Goal: Task Accomplishment & Management: Use online tool/utility

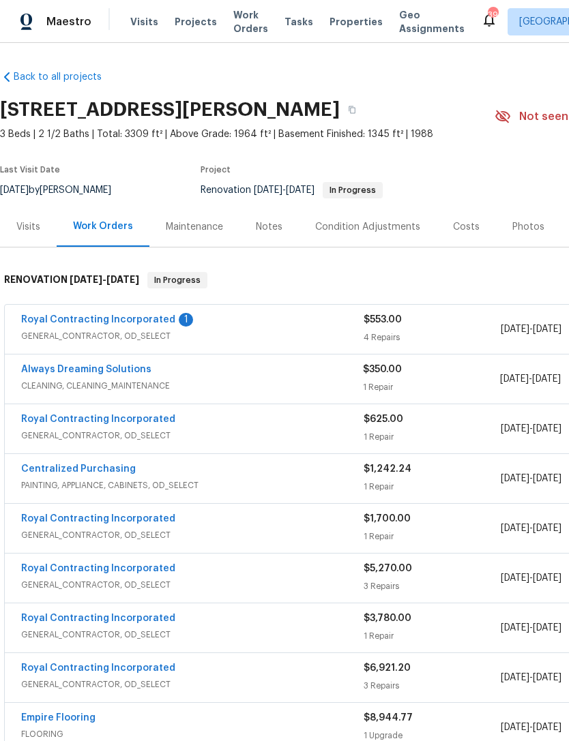
click at [139, 316] on link "Royal Contracting Incorporated" at bounding box center [98, 320] width 154 height 10
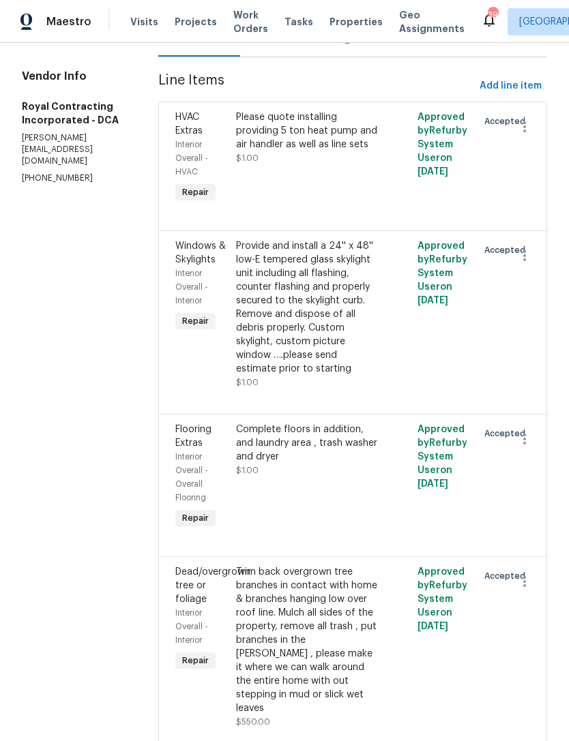
scroll to position [175, 0]
click at [322, 499] on div "Complete floors in addition, and laundry area , trash washer and dryer $1.00" at bounding box center [307, 477] width 151 height 117
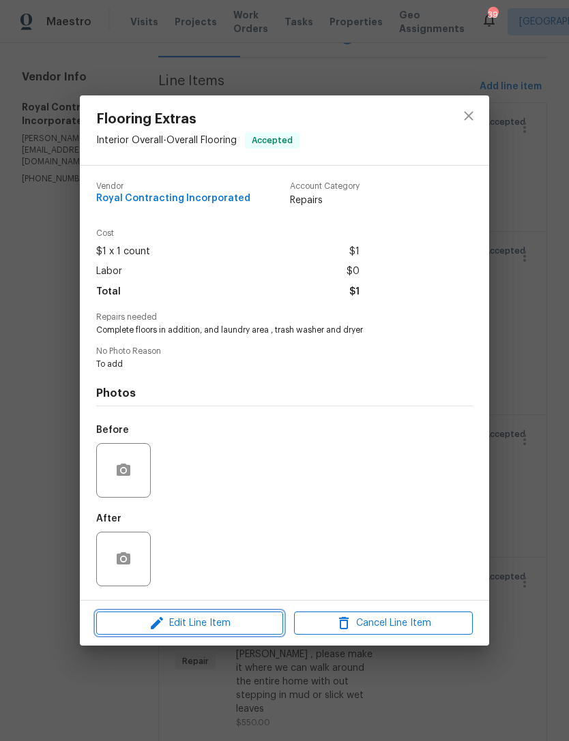
click at [228, 622] on span "Edit Line Item" at bounding box center [189, 623] width 179 height 17
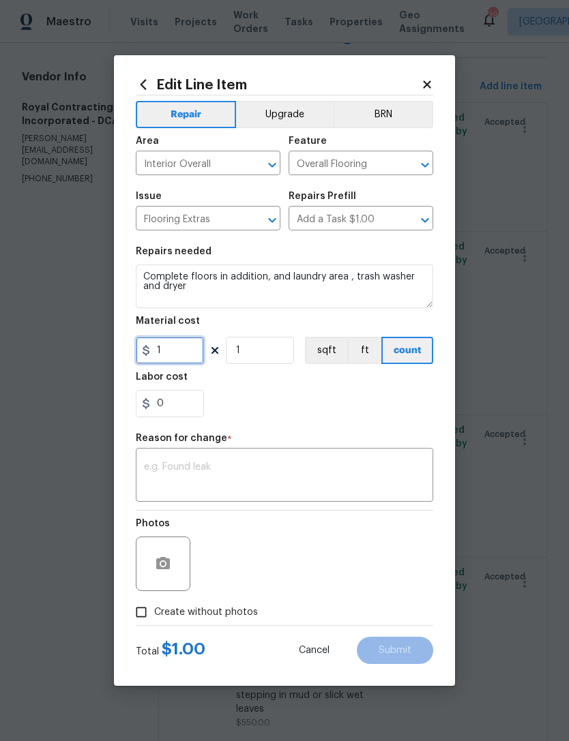
click at [172, 357] on input "1" at bounding box center [170, 350] width 68 height 27
type input "0"
click at [189, 472] on textarea at bounding box center [284, 476] width 281 height 29
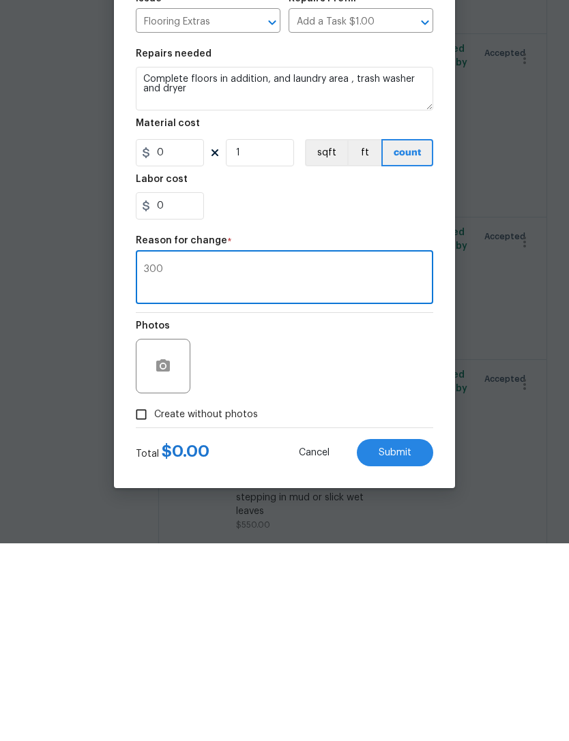
type textarea "300"
click at [141, 599] on input "Create without photos" at bounding box center [141, 612] width 26 height 26
checkbox input "true"
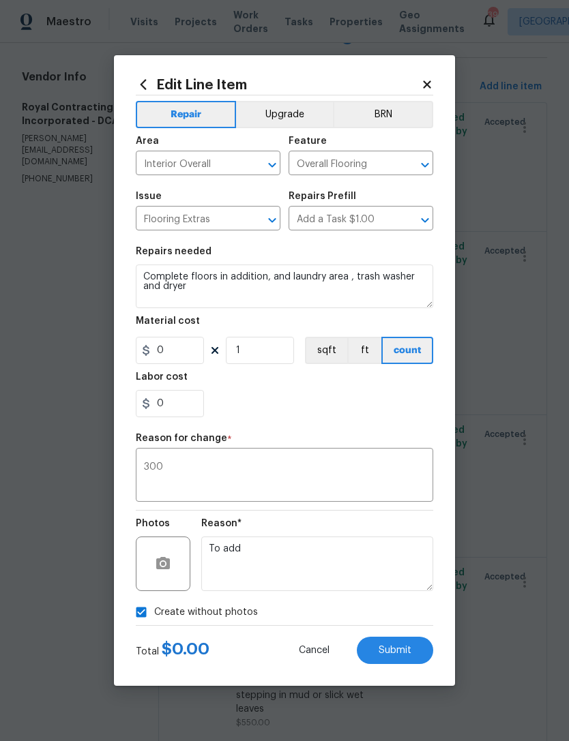
click at [177, 469] on textarea "300" at bounding box center [284, 476] width 281 height 29
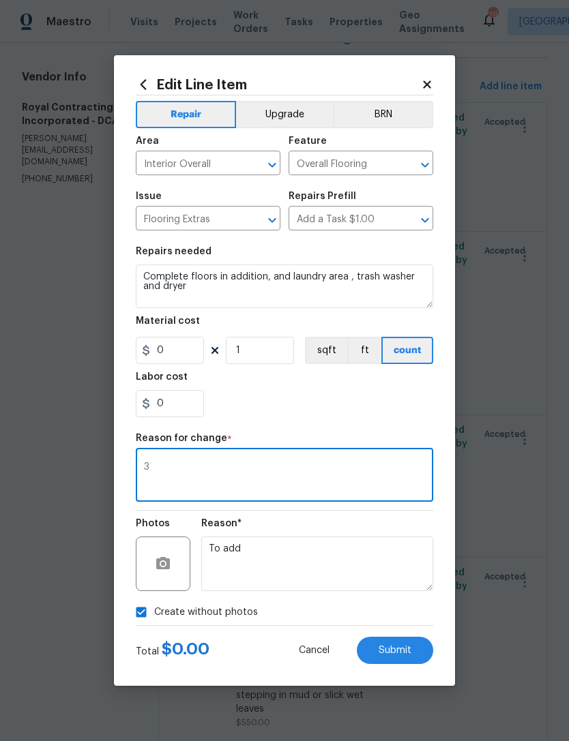
type textarea "3"
click at [183, 353] on input "0" at bounding box center [170, 350] width 68 height 27
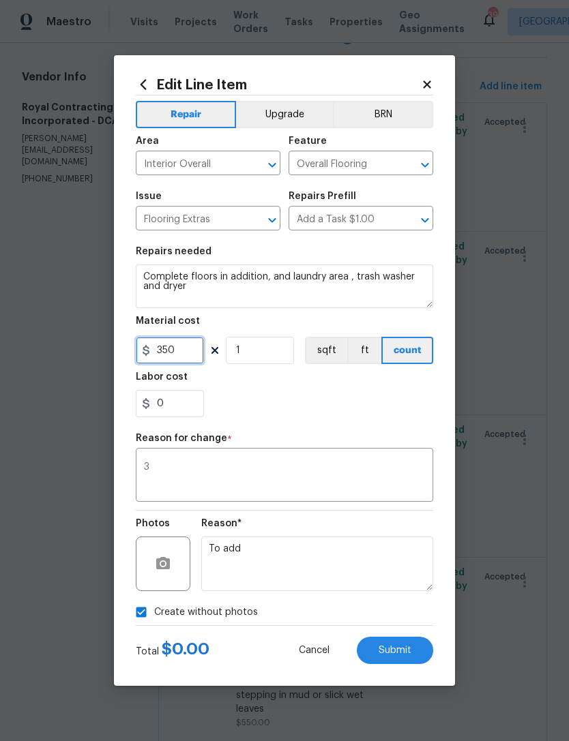
type input "350"
click at [185, 473] on textarea "3" at bounding box center [284, 476] width 281 height 29
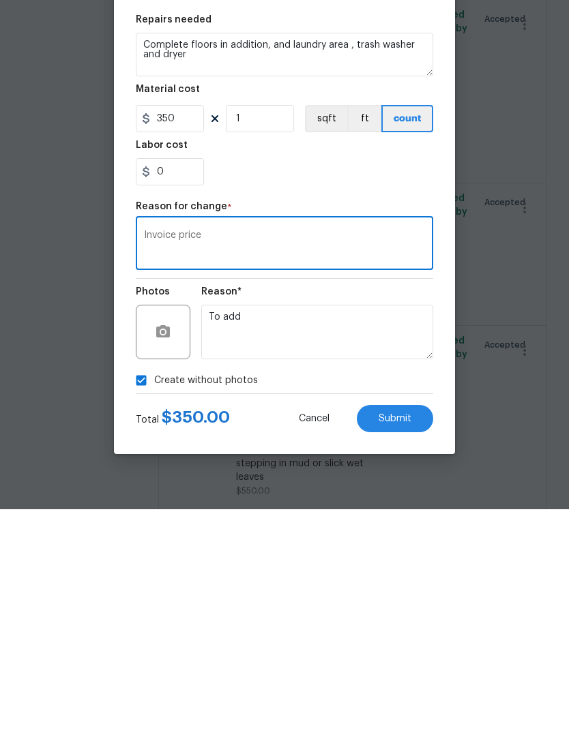
type textarea "Invoice price"
click at [402, 646] on span "Submit" at bounding box center [394, 651] width 33 height 10
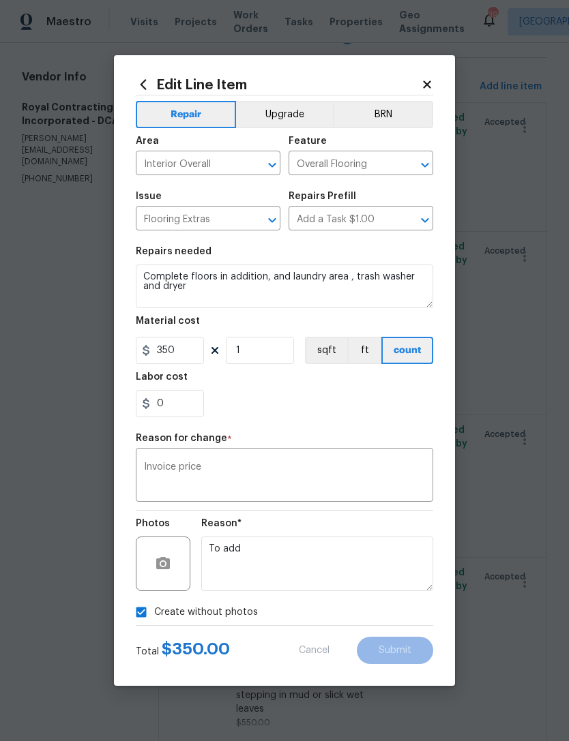
type input "1"
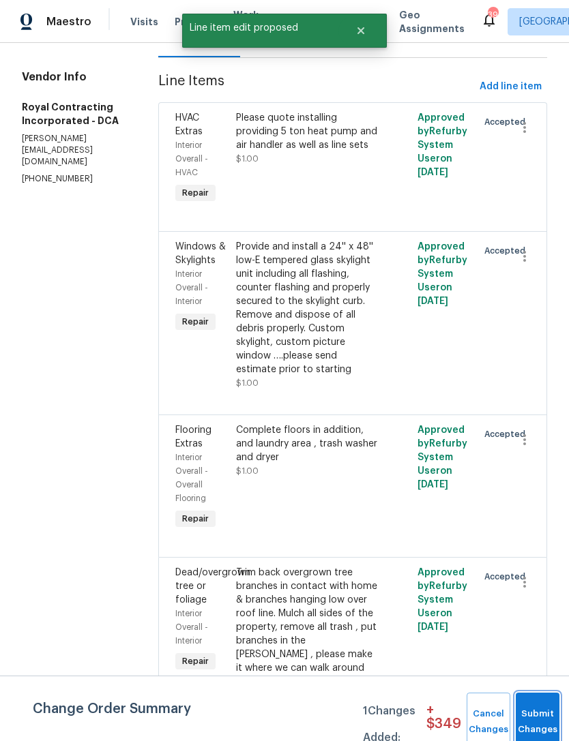
click at [539, 714] on button "Submit Changes" at bounding box center [537, 722] width 44 height 59
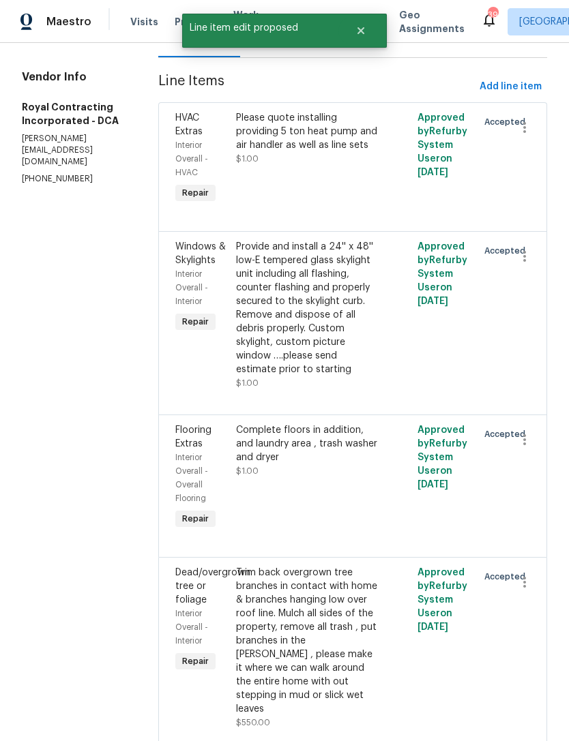
scroll to position [0, 0]
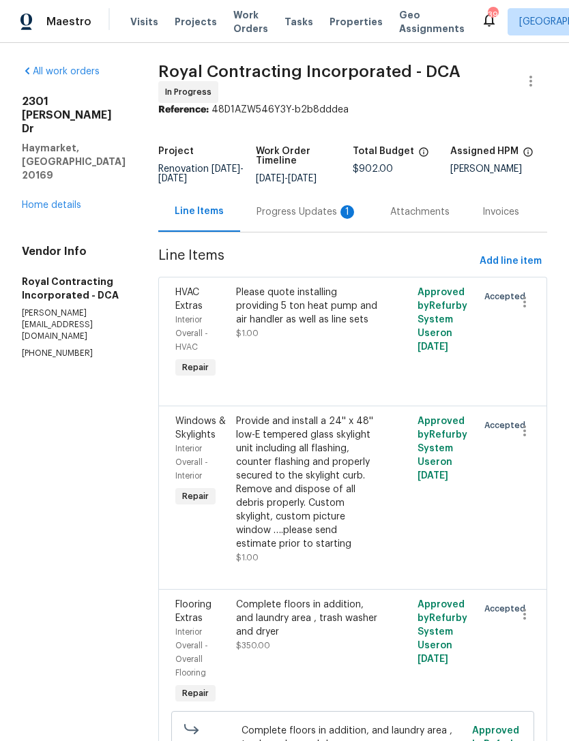
click at [320, 204] on div "Progress Updates 1" at bounding box center [307, 212] width 134 height 40
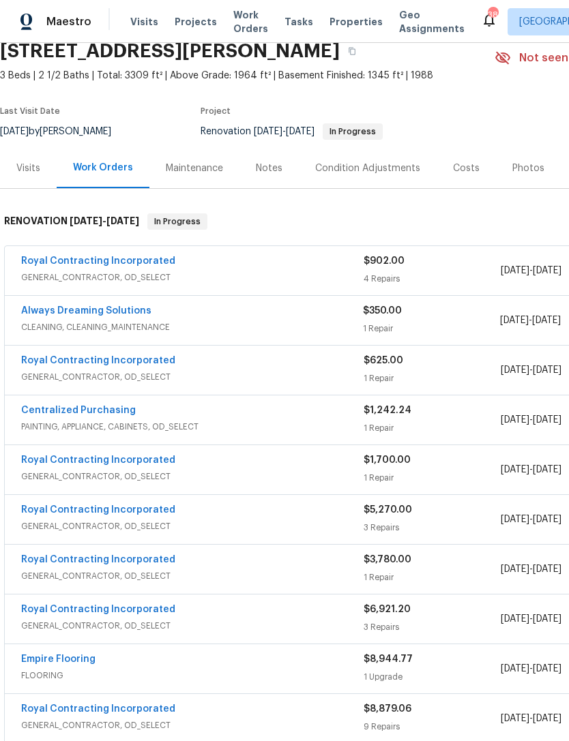
scroll to position [59, 0]
click at [286, 271] on span "GENERAL_CONTRACTOR, OD_SELECT" at bounding box center [192, 278] width 342 height 14
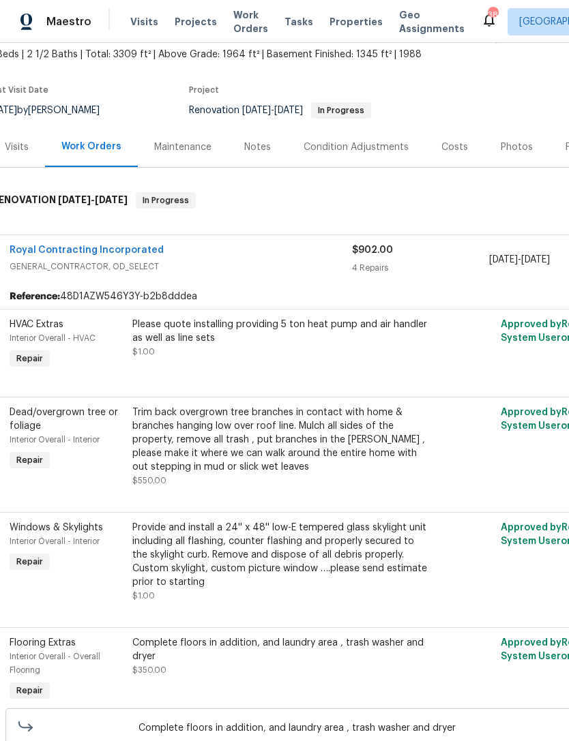
scroll to position [79, 14]
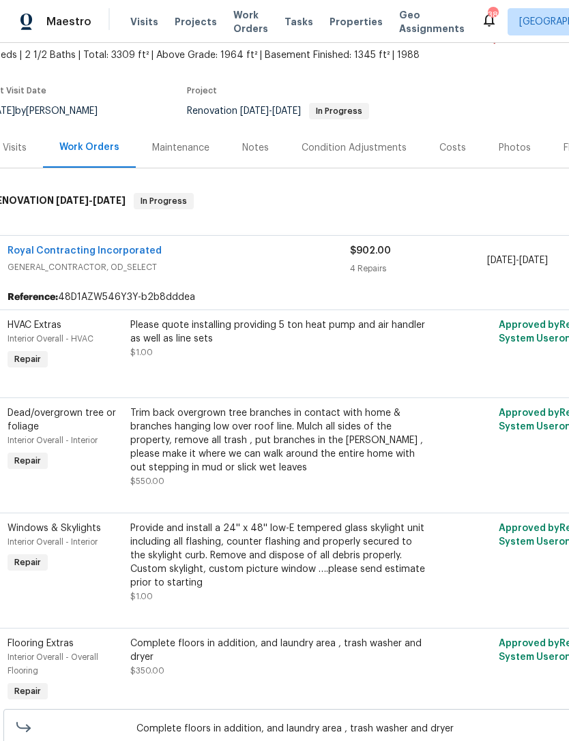
click at [339, 355] on div "Please quote installing providing 5 ton heat pump and air handler as well as li…" at bounding box center [279, 338] width 299 height 41
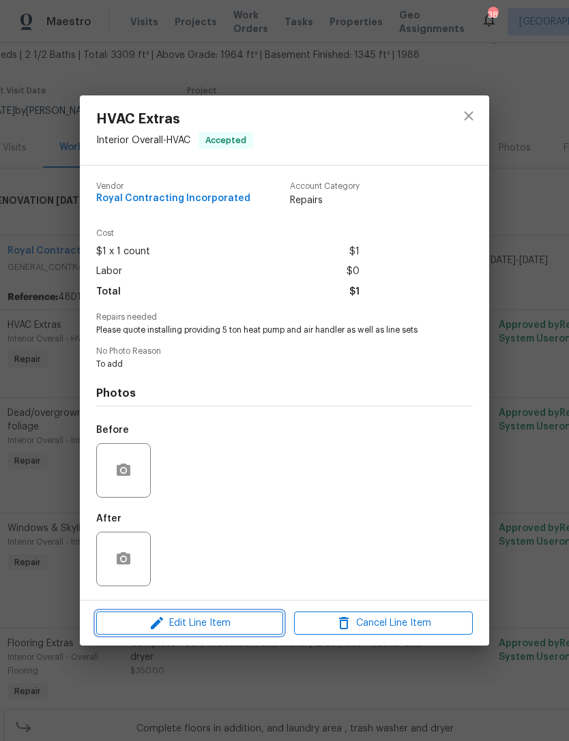
click at [230, 622] on span "Edit Line Item" at bounding box center [189, 623] width 179 height 17
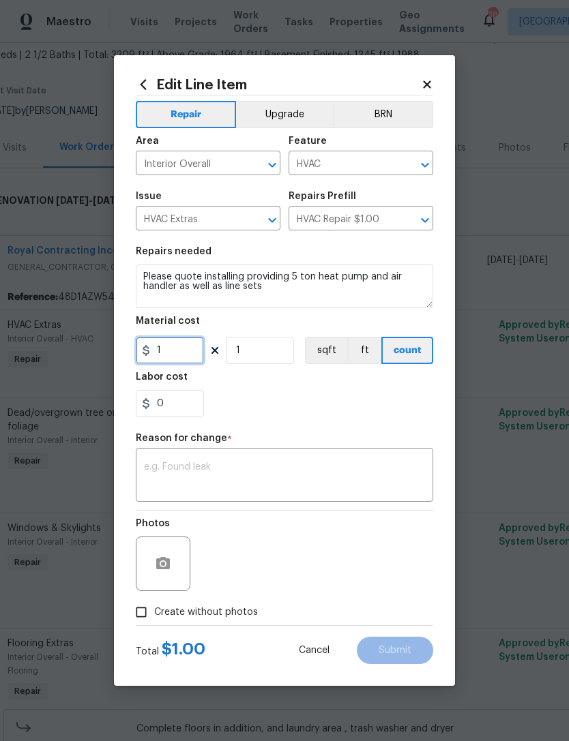
click at [184, 347] on input "1" at bounding box center [170, 350] width 68 height 27
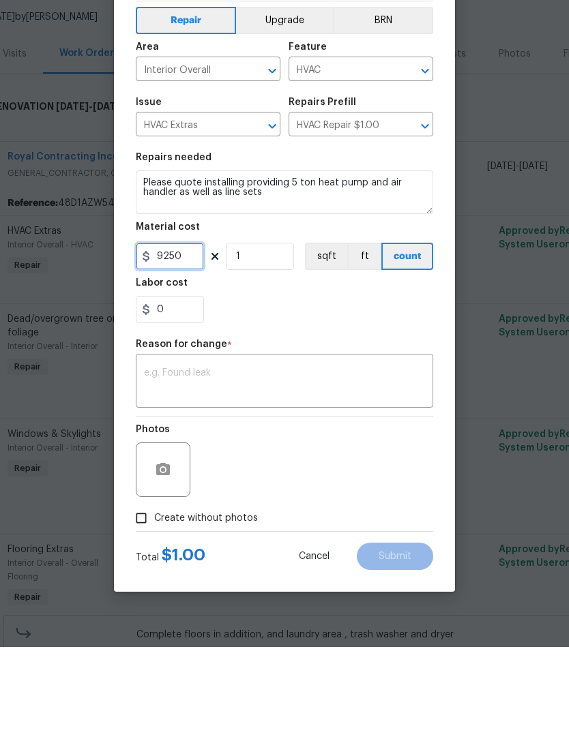
type input "9250"
click at [187, 462] on textarea at bounding box center [284, 476] width 281 height 29
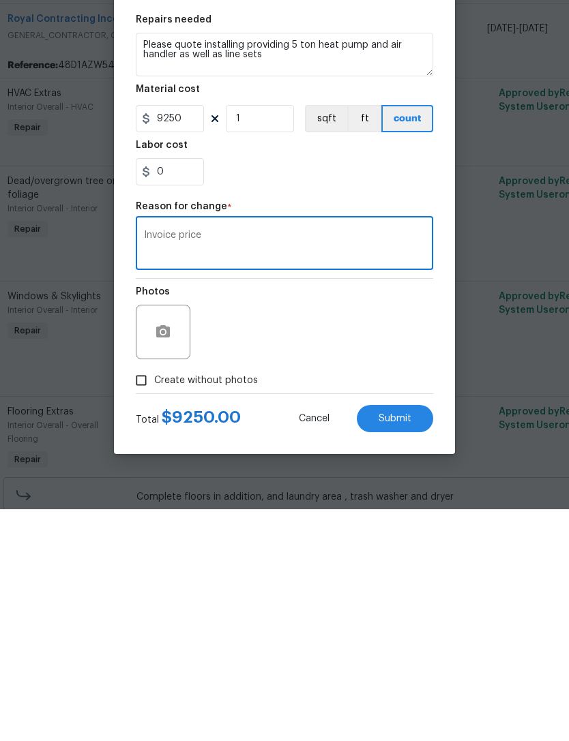
scroll to position [12, 0]
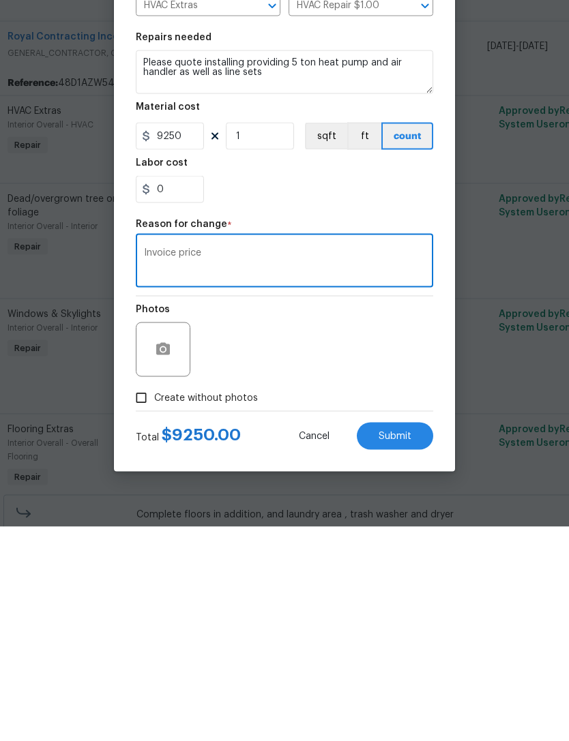
type textarea "Invoice price"
click at [400, 637] on button "Submit" at bounding box center [395, 650] width 76 height 27
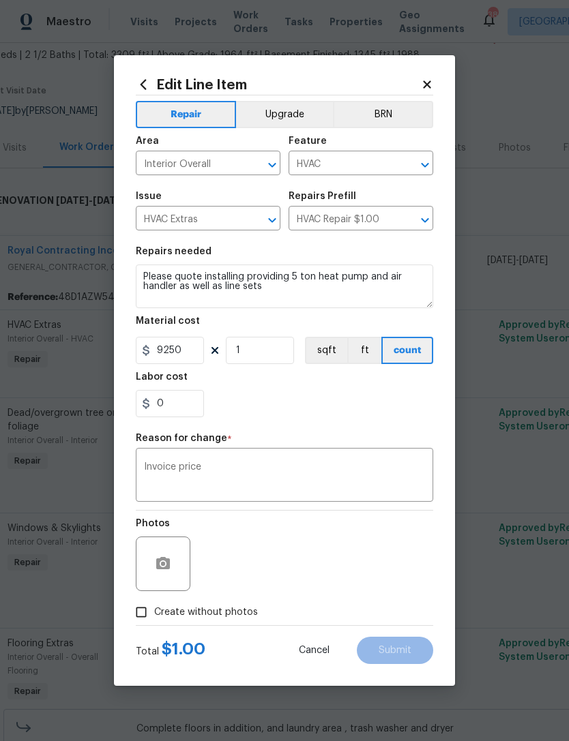
type input "1"
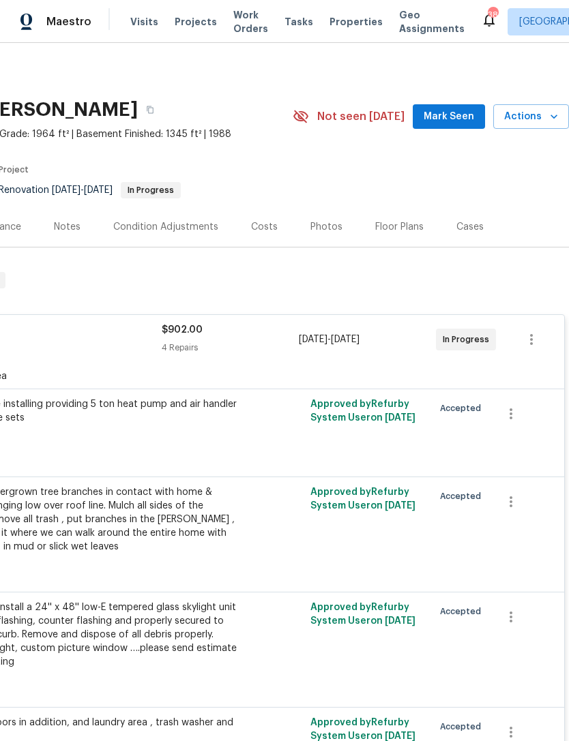
scroll to position [0, 202]
click at [457, 108] on span "Mark Seen" at bounding box center [448, 116] width 50 height 17
click at [464, 110] on span "Seen [DATE]" at bounding box center [451, 117] width 65 height 14
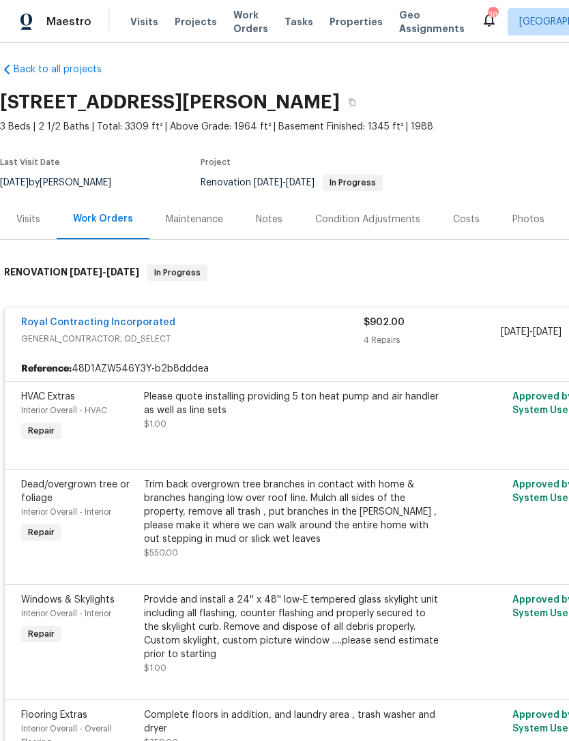
scroll to position [7, 0]
click at [295, 390] on div "Please quote installing providing 5 ton heat pump and air handler as well as li…" at bounding box center [293, 410] width 299 height 41
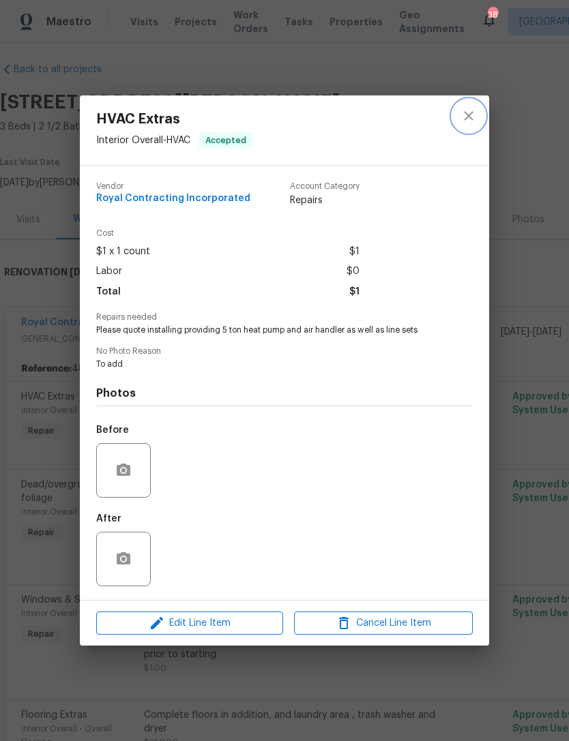
click at [465, 114] on icon "close" at bounding box center [468, 116] width 16 height 16
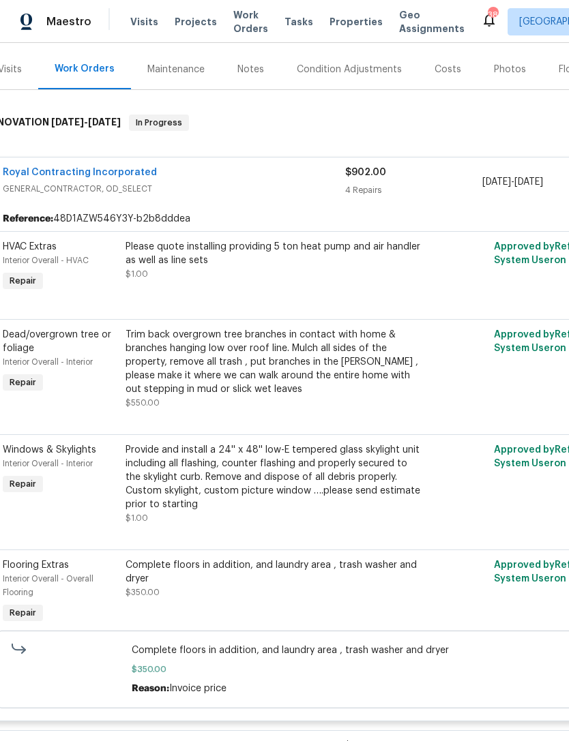
scroll to position [157, 18]
click at [300, 482] on div "Provide and install a 24'' x 48'' low-E tempered glass skylight unit including …" at bounding box center [274, 485] width 299 height 82
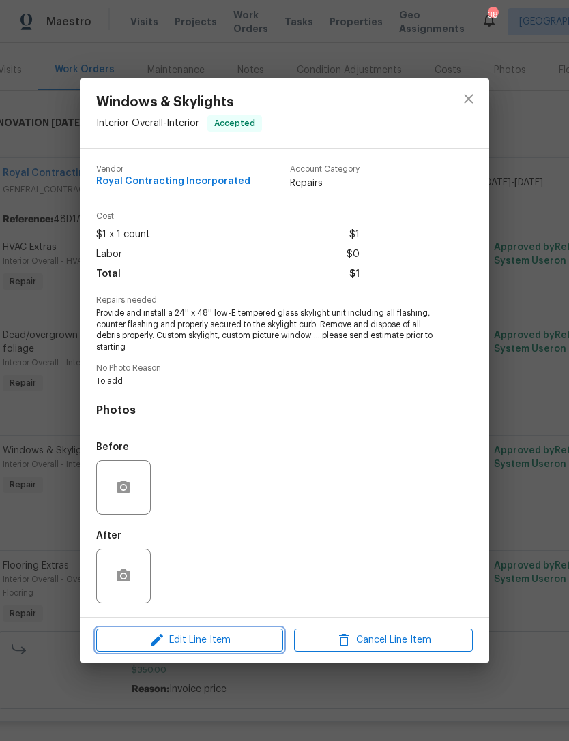
click at [219, 641] on span "Edit Line Item" at bounding box center [189, 640] width 179 height 17
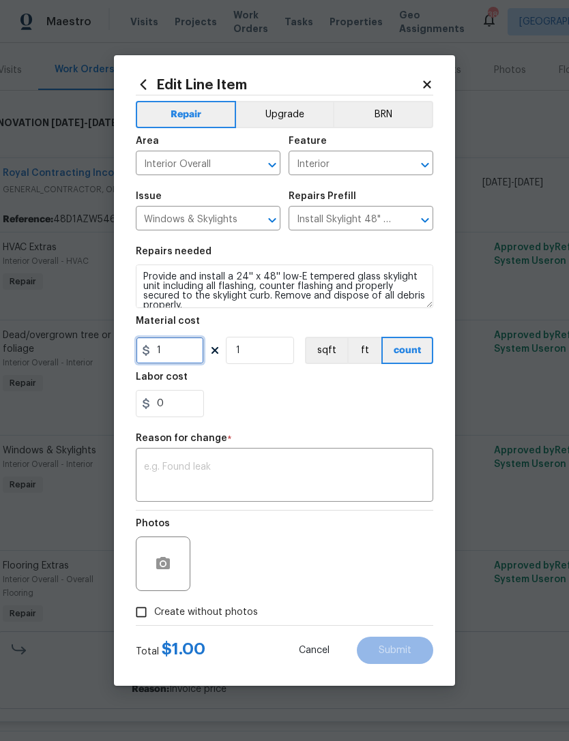
click at [185, 359] on input "1" at bounding box center [170, 350] width 68 height 27
type input "1100"
click at [188, 406] on input "0" at bounding box center [170, 403] width 68 height 27
type input "200"
click at [290, 421] on section "Repairs needed Provide and install a 24'' x 48'' low-E tempered glass skylight …" at bounding box center [284, 332] width 297 height 187
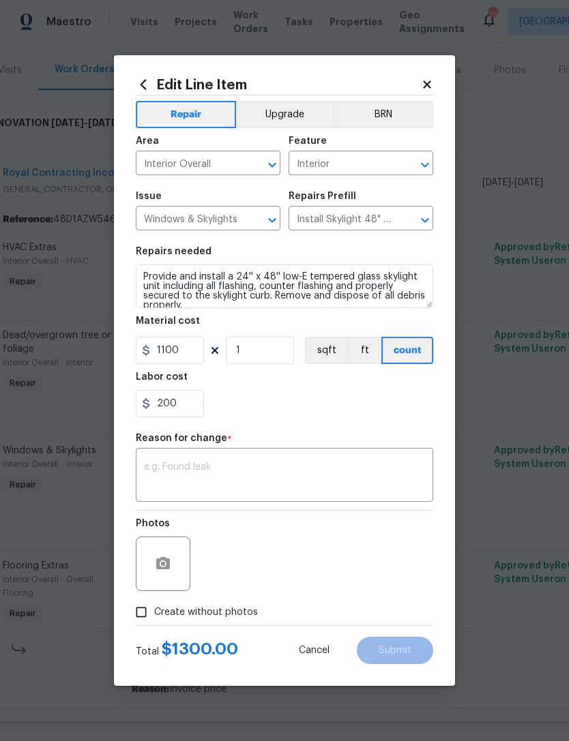
click at [197, 483] on textarea at bounding box center [284, 476] width 281 height 29
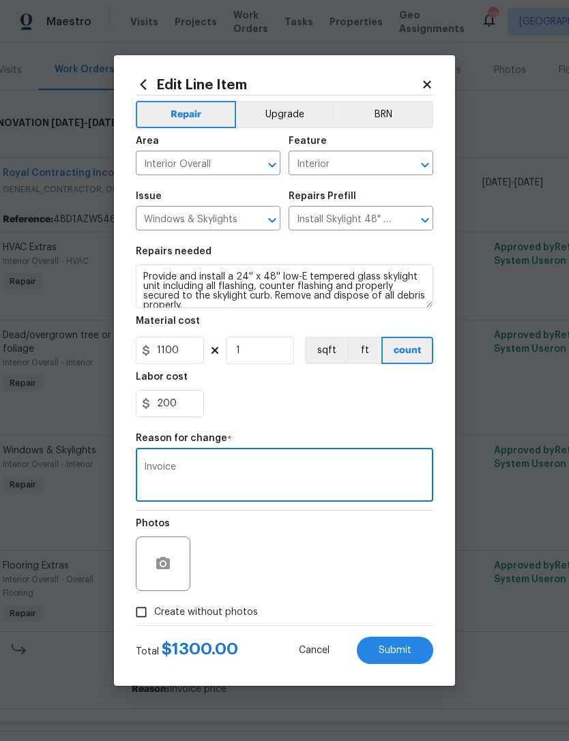
type textarea "Invoice"
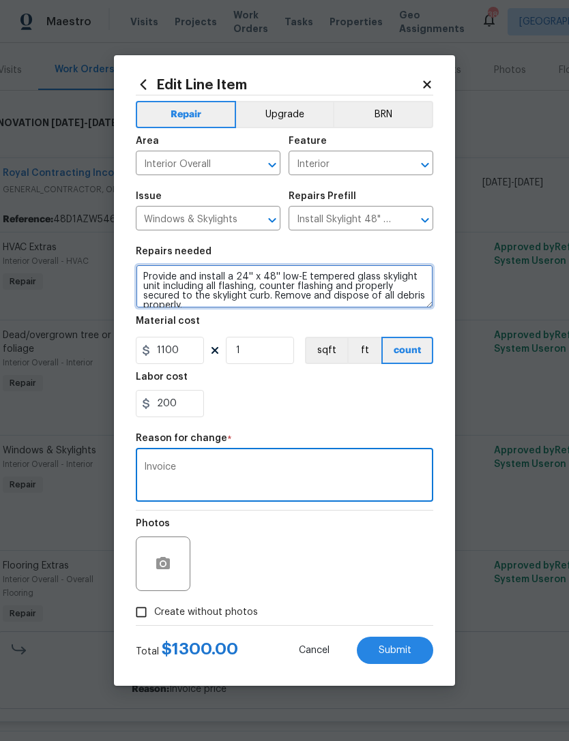
click at [246, 281] on textarea "Provide and install a 24'' x 48'' low-E tempered glass skylight unit including …" at bounding box center [284, 287] width 297 height 44
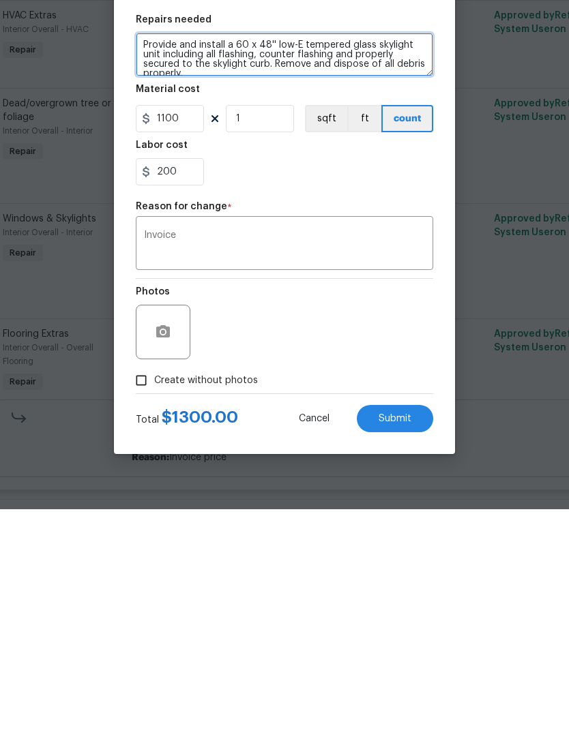
type textarea "Provide and install a 60 x 48'' low-E tempered glass skylight unit including al…"
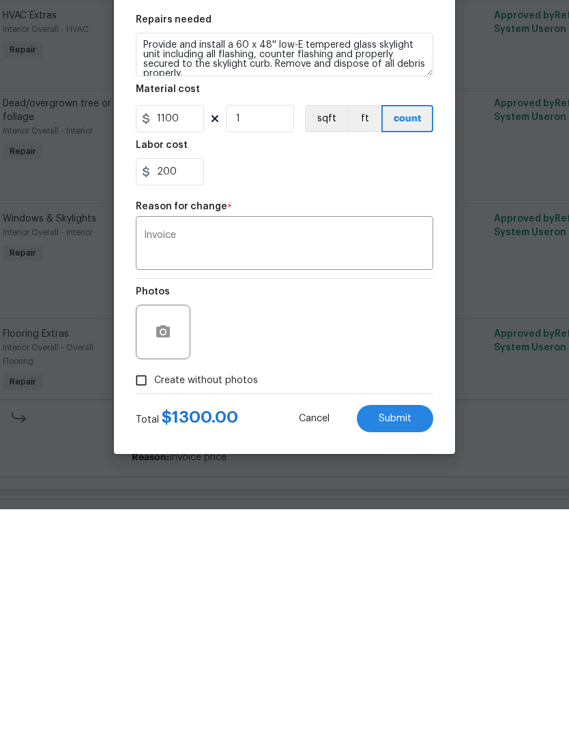
click at [185, 462] on textarea "Invoice" at bounding box center [284, 476] width 281 height 29
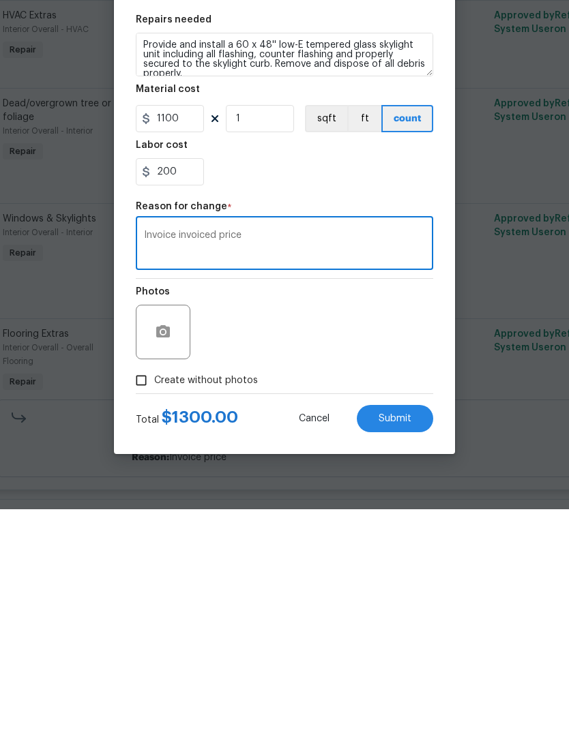
type textarea "Invoice invoiced price"
click at [148, 599] on input "Create without photos" at bounding box center [141, 612] width 26 height 26
checkbox input "true"
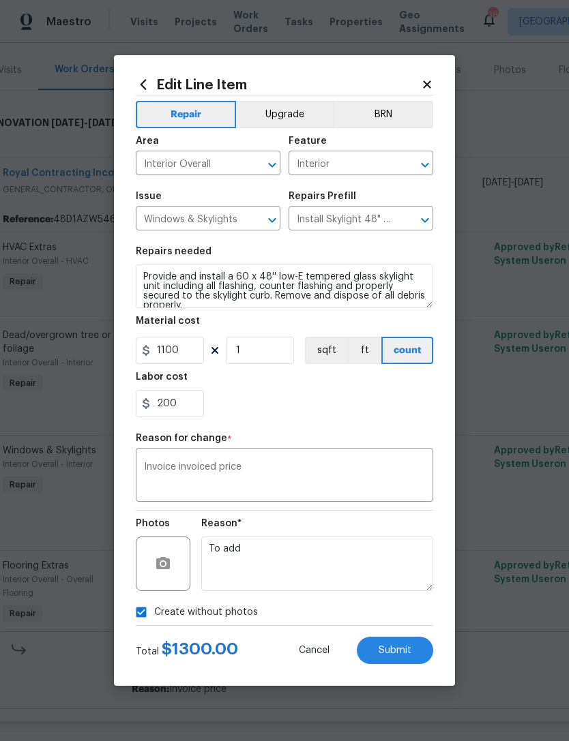
click at [404, 652] on span "Submit" at bounding box center [394, 651] width 33 height 10
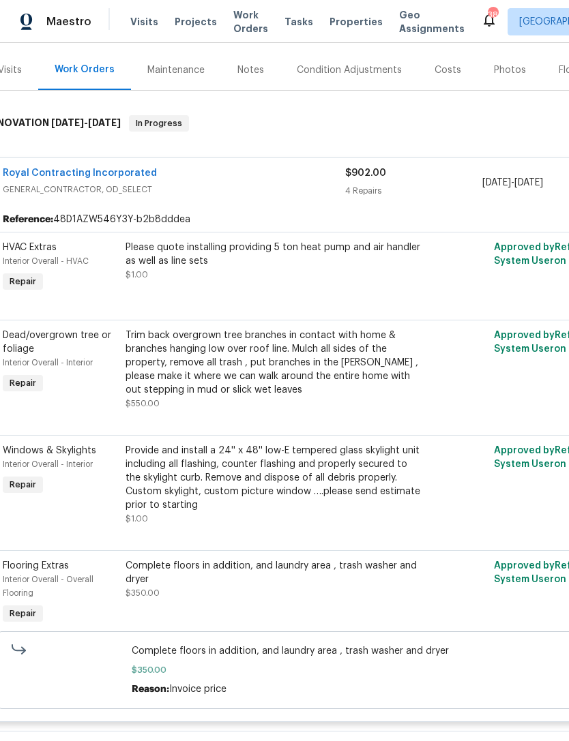
click at [301, 241] on div "Please quote installing providing 5 ton heat pump and air handler as well as li…" at bounding box center [274, 268] width 307 height 63
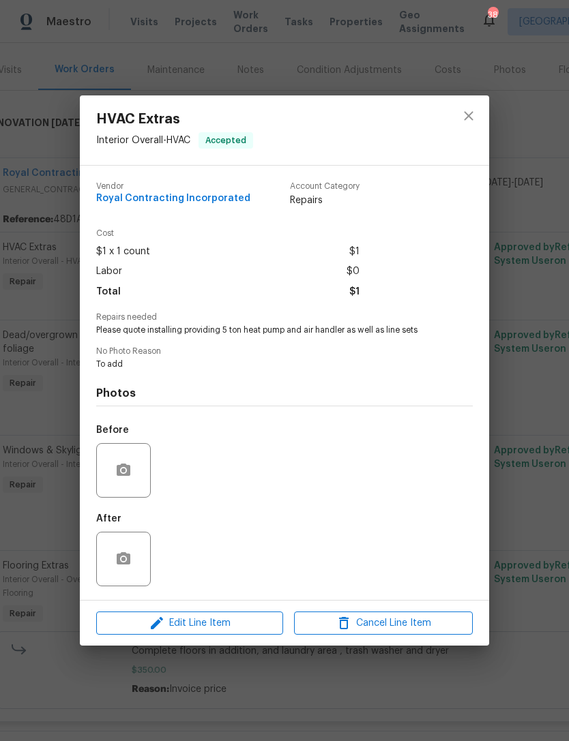
click at [354, 69] on div "HVAC Extras Interior Overall - HVAC Accepted Vendor Royal Contracting Incorpora…" at bounding box center [284, 370] width 569 height 741
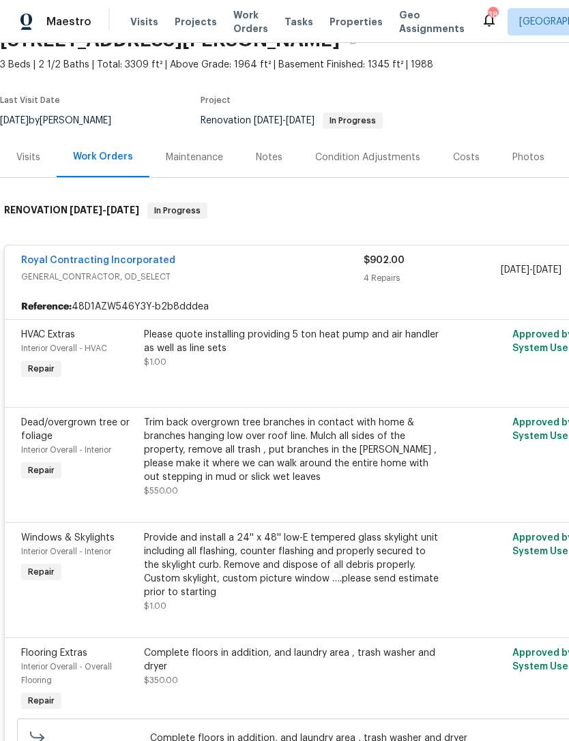
scroll to position [70, 0]
click at [78, 328] on div "HVAC Extras" at bounding box center [78, 335] width 115 height 14
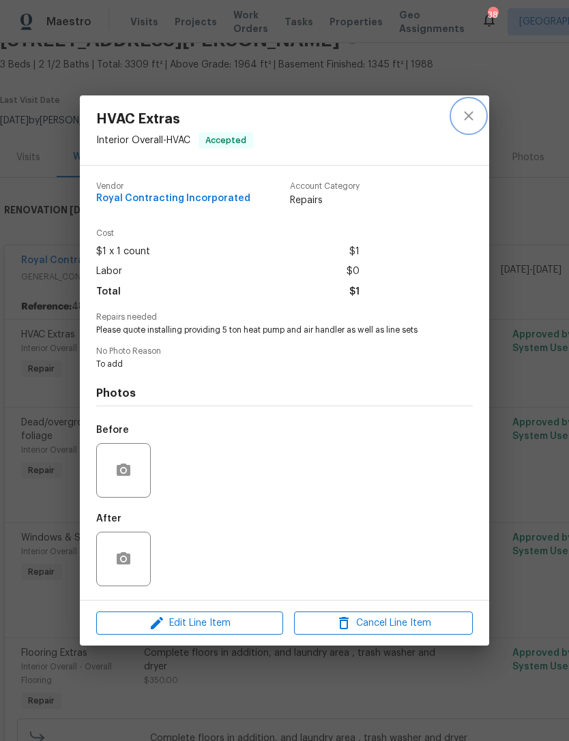
click at [467, 115] on icon "close" at bounding box center [468, 115] width 9 height 9
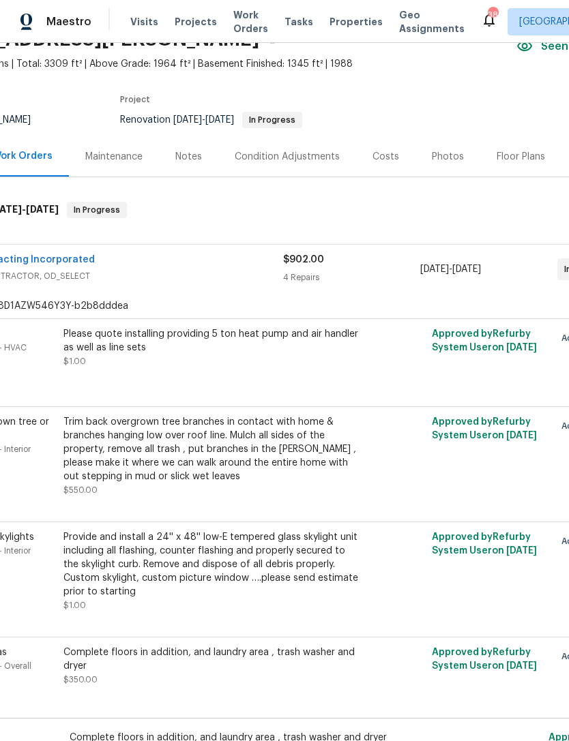
scroll to position [59, 82]
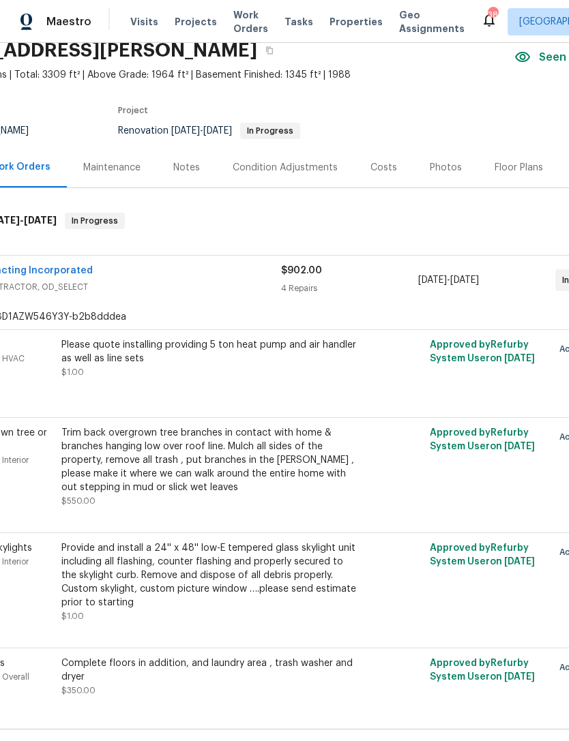
click at [199, 338] on div "Please quote installing providing 5 ton heat pump and air handler as well as li…" at bounding box center [210, 358] width 299 height 41
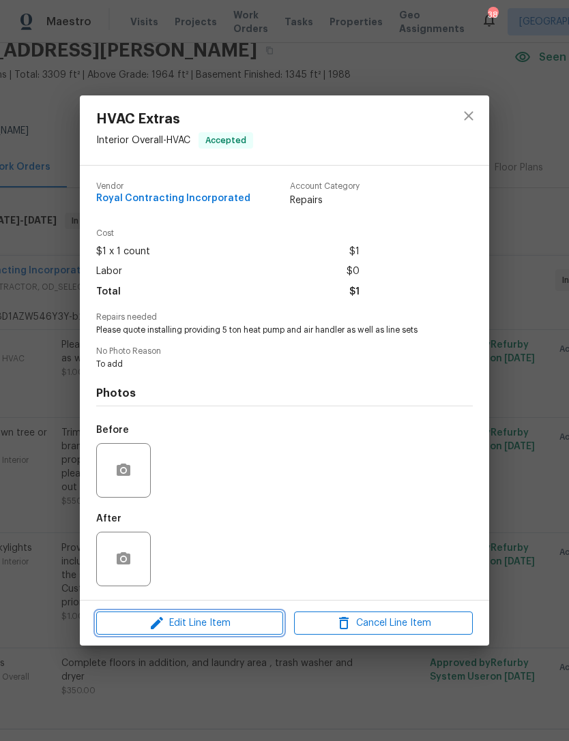
click at [233, 635] on button "Edit Line Item" at bounding box center [189, 624] width 187 height 24
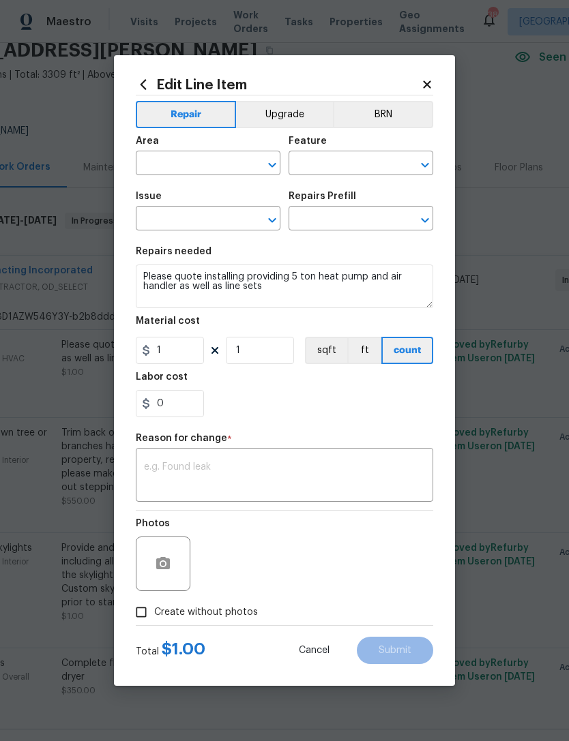
type input "Interior Overall"
type input "HVAC"
type input "HVAC Extras"
type input "HVAC Repair $1.00"
click at [187, 364] on input "1" at bounding box center [170, 350] width 68 height 27
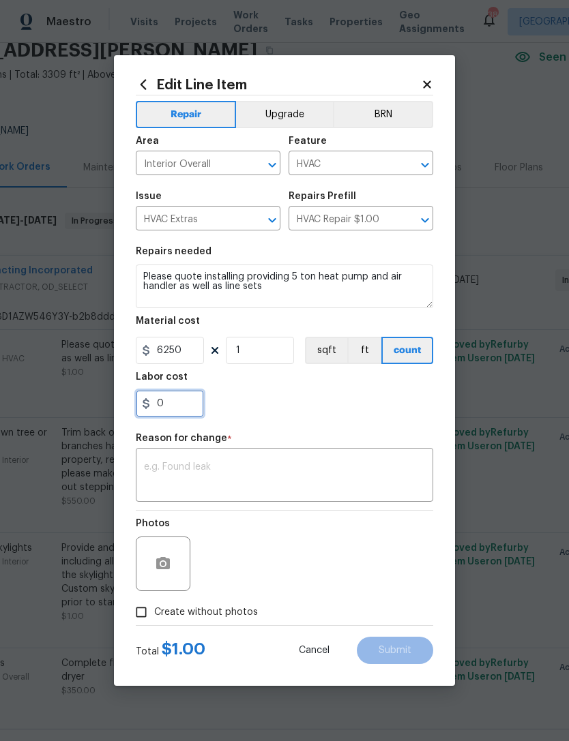
click at [181, 410] on input "0" at bounding box center [170, 403] width 68 height 27
click at [183, 355] on input "6250" at bounding box center [170, 350] width 68 height 27
type input "7250"
click at [183, 406] on input "0" at bounding box center [170, 403] width 68 height 27
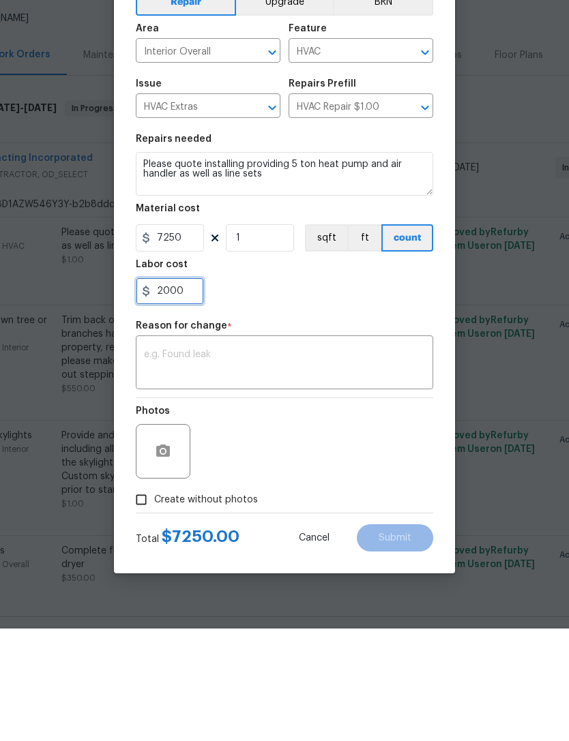
type input "2000"
click at [211, 462] on textarea at bounding box center [284, 476] width 281 height 29
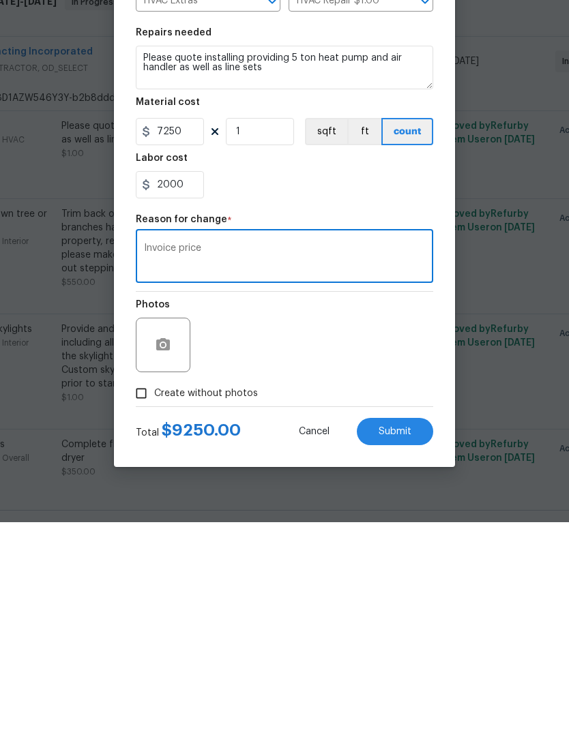
type textarea "Invoice price"
click at [153, 599] on input "Create without photos" at bounding box center [141, 612] width 26 height 26
checkbox input "true"
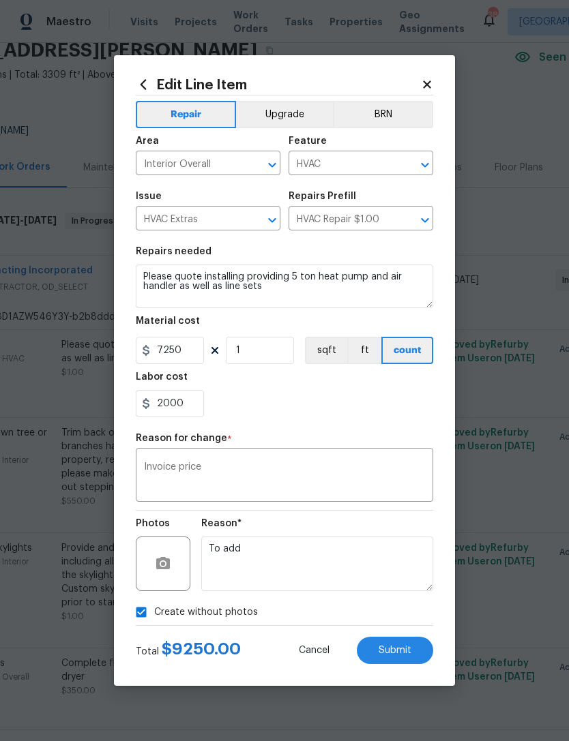
click at [271, 526] on div "Reason*" at bounding box center [317, 528] width 232 height 18
click at [406, 659] on button "Submit" at bounding box center [395, 650] width 76 height 27
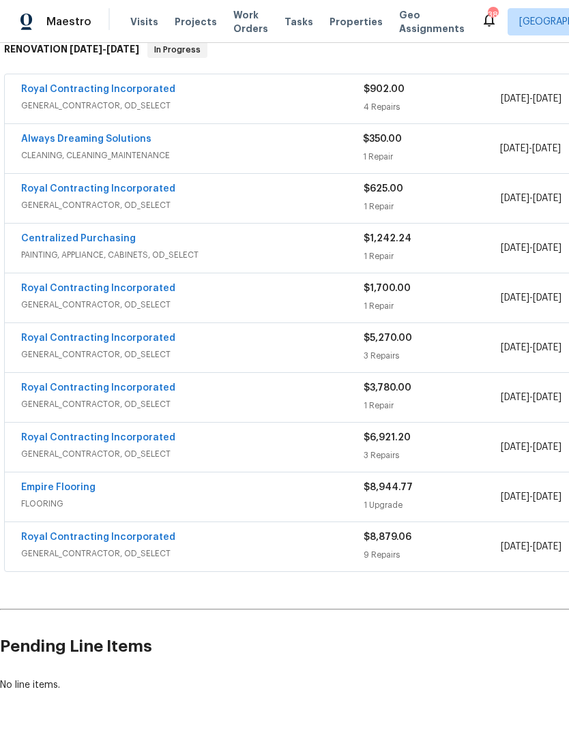
scroll to position [230, 0]
click at [417, 539] on div "$8,879.06" at bounding box center [431, 538] width 137 height 14
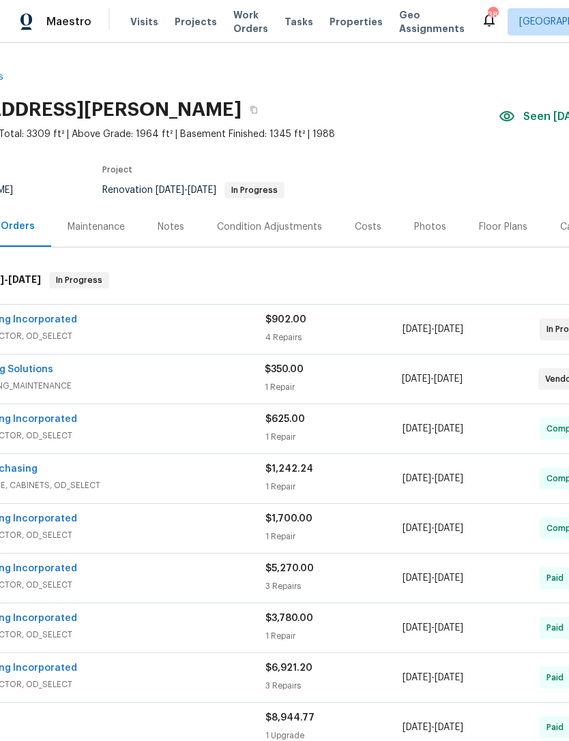
scroll to position [0, 98]
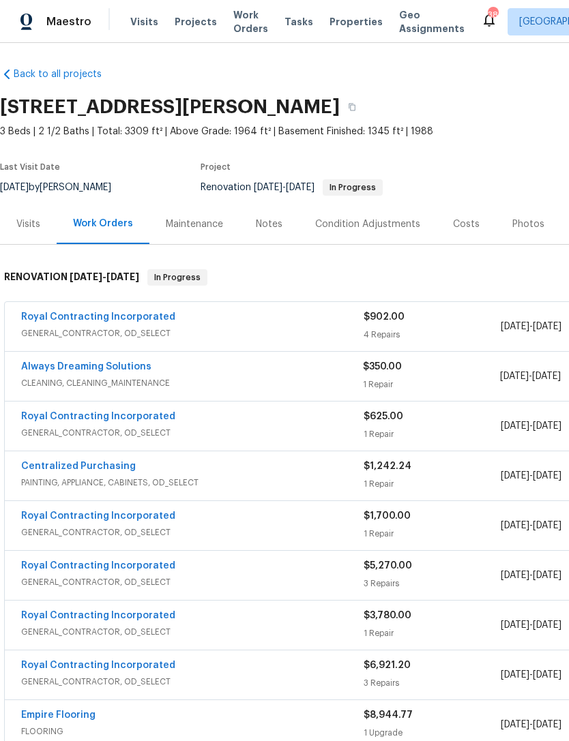
scroll to position [3, 0]
click at [340, 325] on div "Royal Contracting Incorporated" at bounding box center [192, 318] width 342 height 16
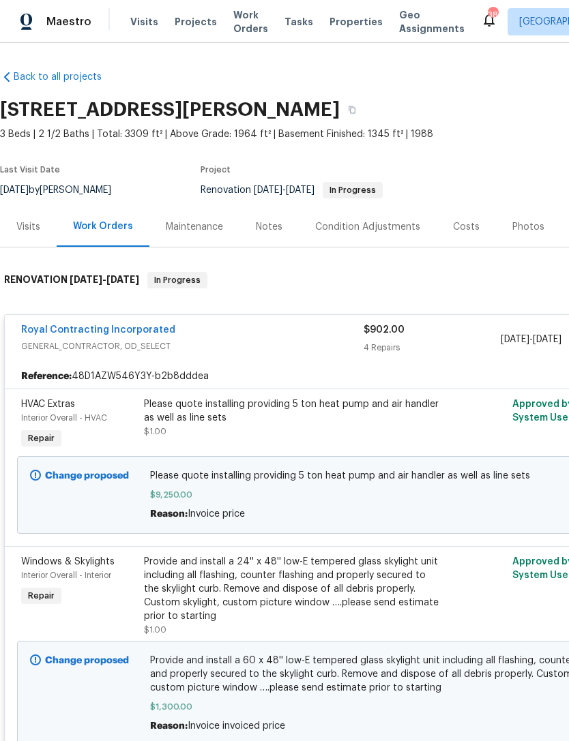
scroll to position [0, 0]
click at [91, 320] on div "Royal Contracting Incorporated GENERAL_CONTRACTOR, OD_SELECT $902.00 4 Repairs …" at bounding box center [385, 339] width 761 height 49
click at [110, 327] on link "Royal Contracting Incorporated" at bounding box center [98, 330] width 154 height 10
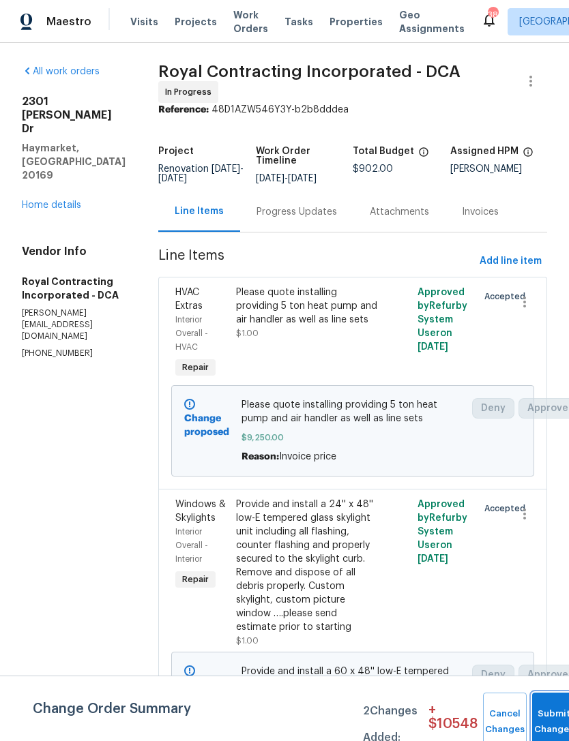
click at [553, 718] on button "Submit Changes" at bounding box center [554, 722] width 44 height 59
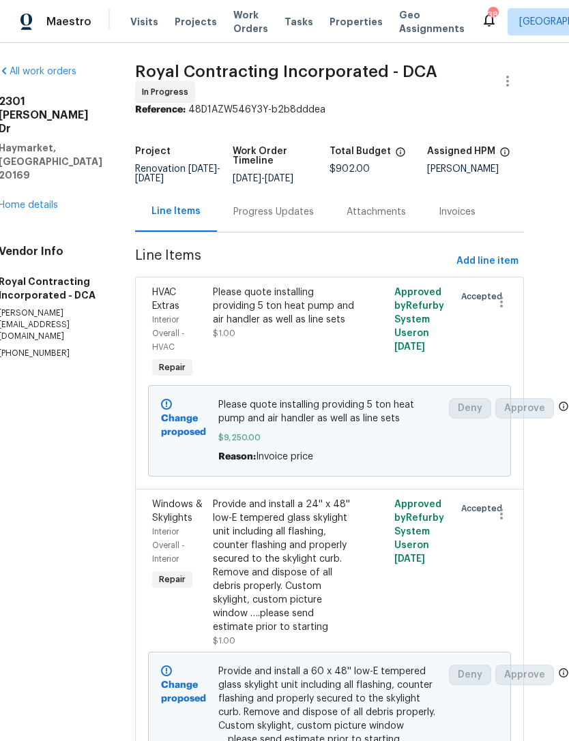
scroll to position [0, 22]
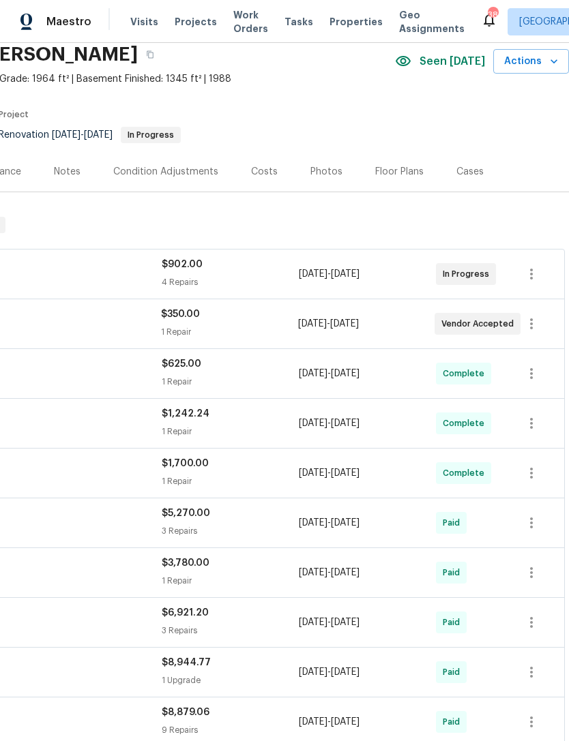
scroll to position [55, 202]
click at [269, 168] on div "Costs" at bounding box center [264, 173] width 27 height 14
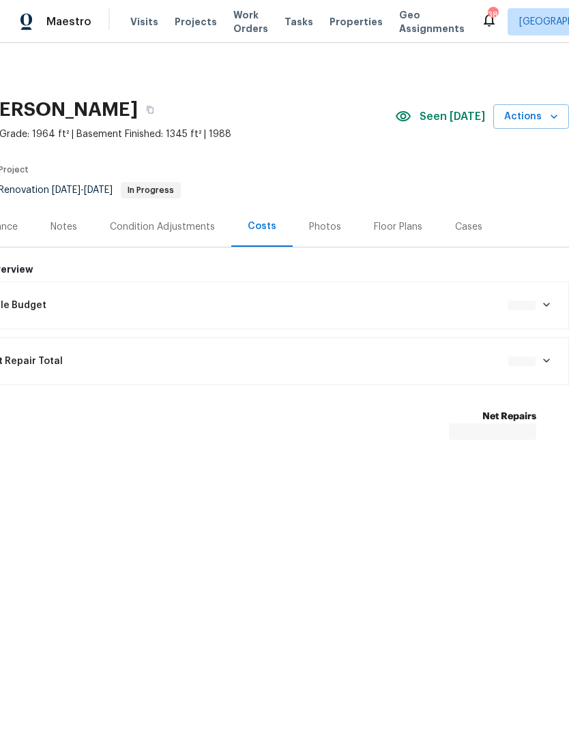
scroll to position [0, 202]
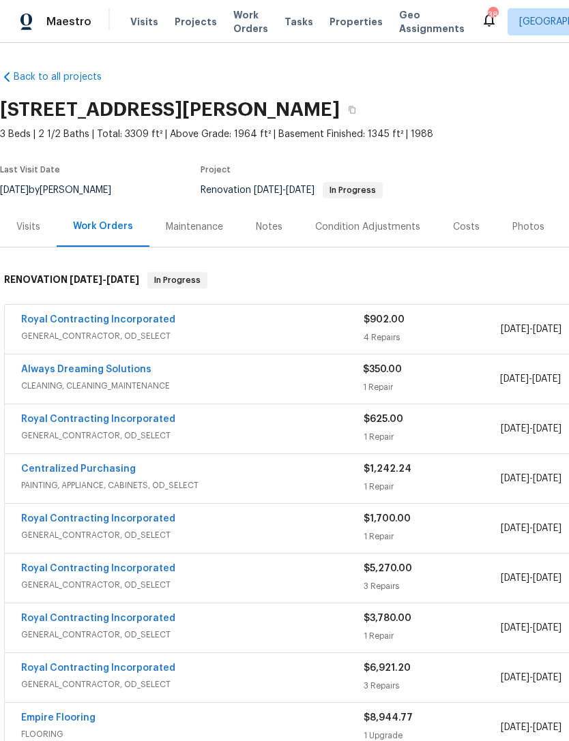
click at [265, 229] on div "Notes" at bounding box center [269, 227] width 27 height 14
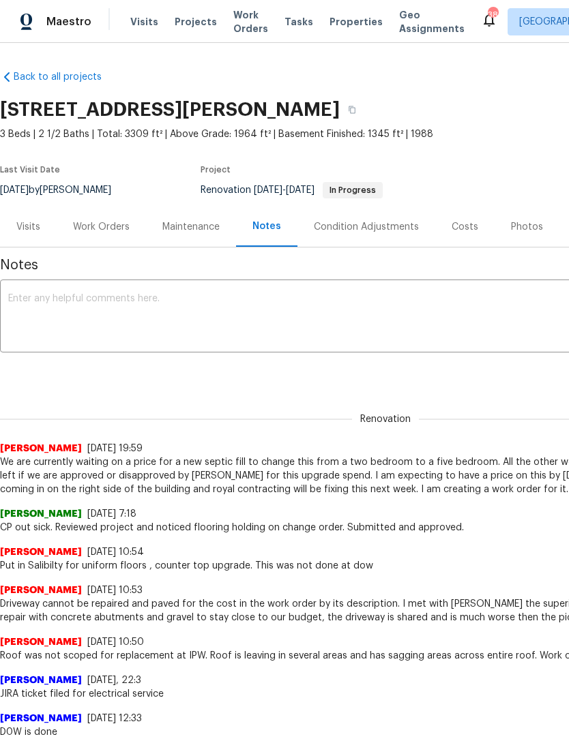
click at [104, 305] on textarea at bounding box center [385, 318] width 754 height 48
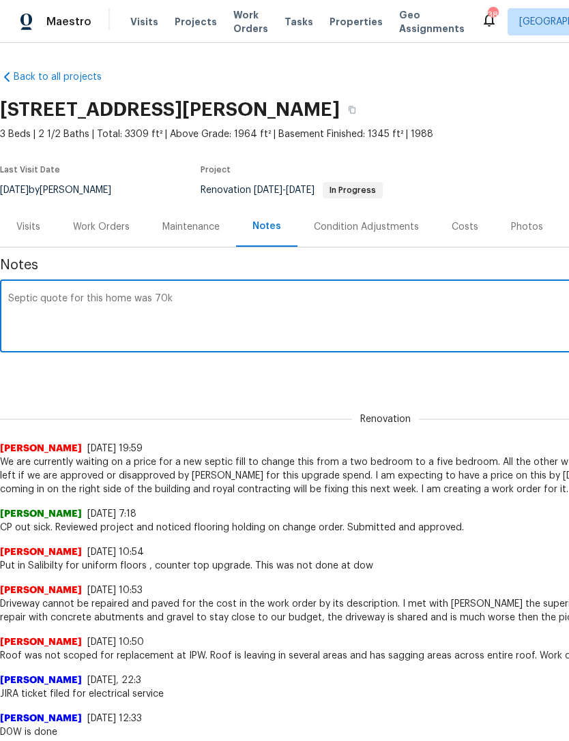
click at [68, 294] on textarea "Septic quote for this home was 70k" at bounding box center [385, 318] width 754 height 48
click at [310, 301] on textarea "Septic quote to change to a 5 bedroom for this home was 70k" at bounding box center [385, 318] width 754 height 48
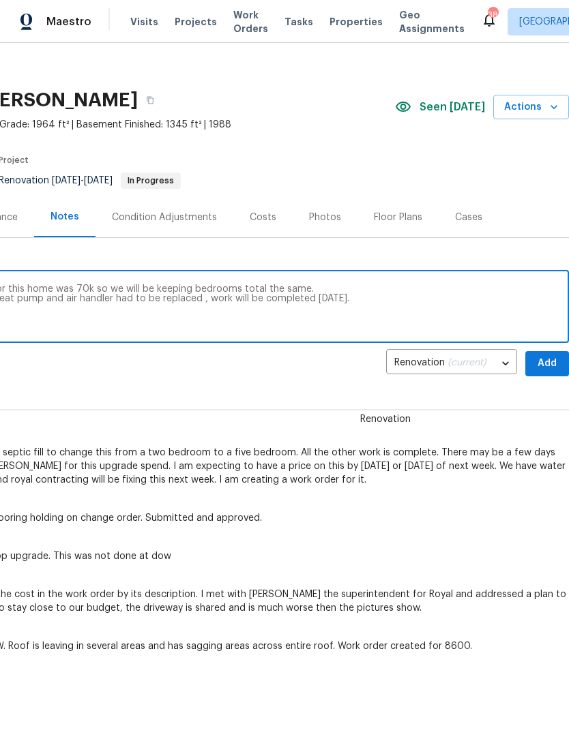
scroll to position [10, 202]
type textarea "Septic quote to change to a 5 bedroom for this home was 70k so we will be keepi…"
click at [551, 359] on span "Add" at bounding box center [547, 363] width 22 height 17
